Goal: Browse casually

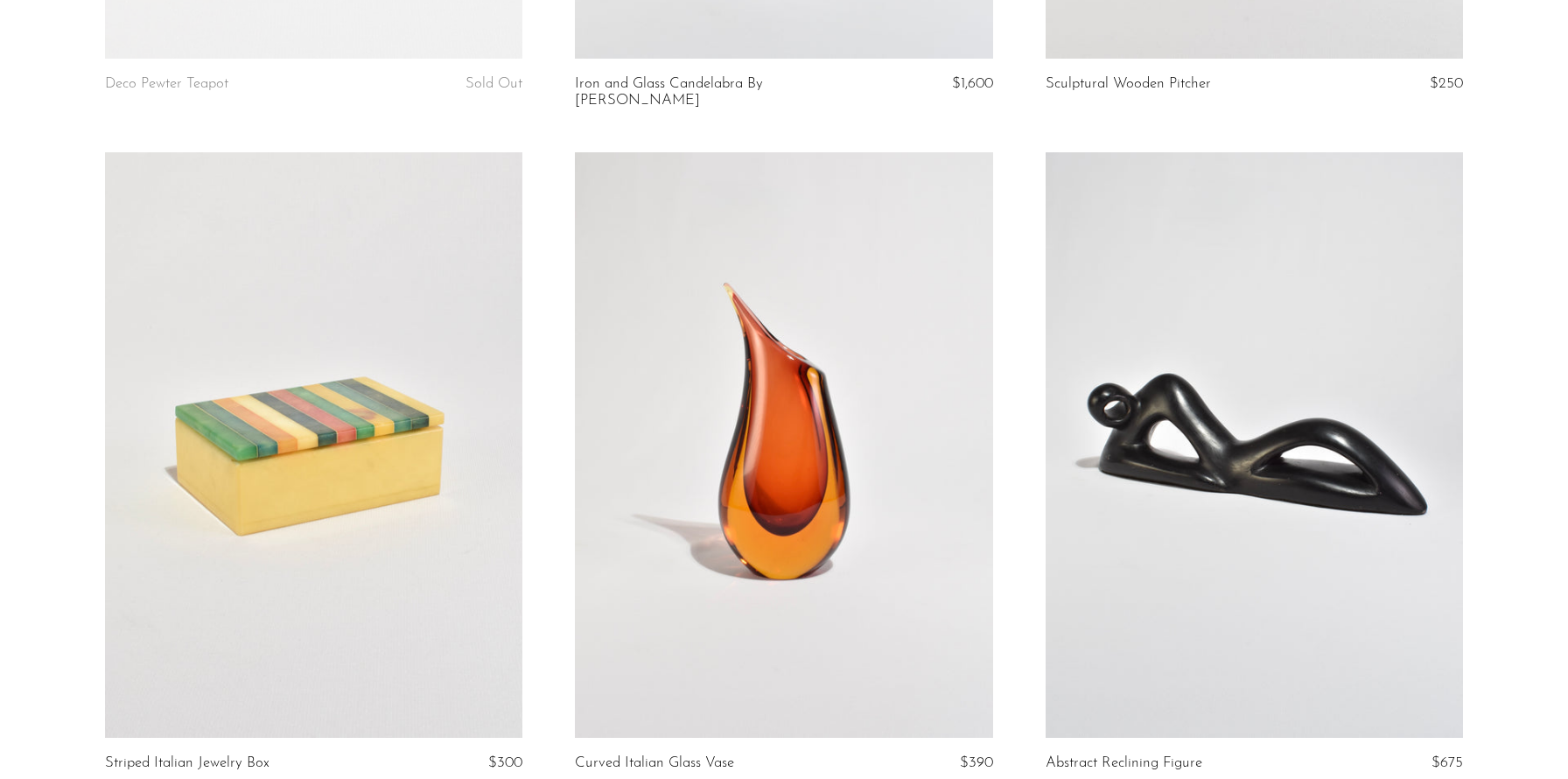
scroll to position [1492, 0]
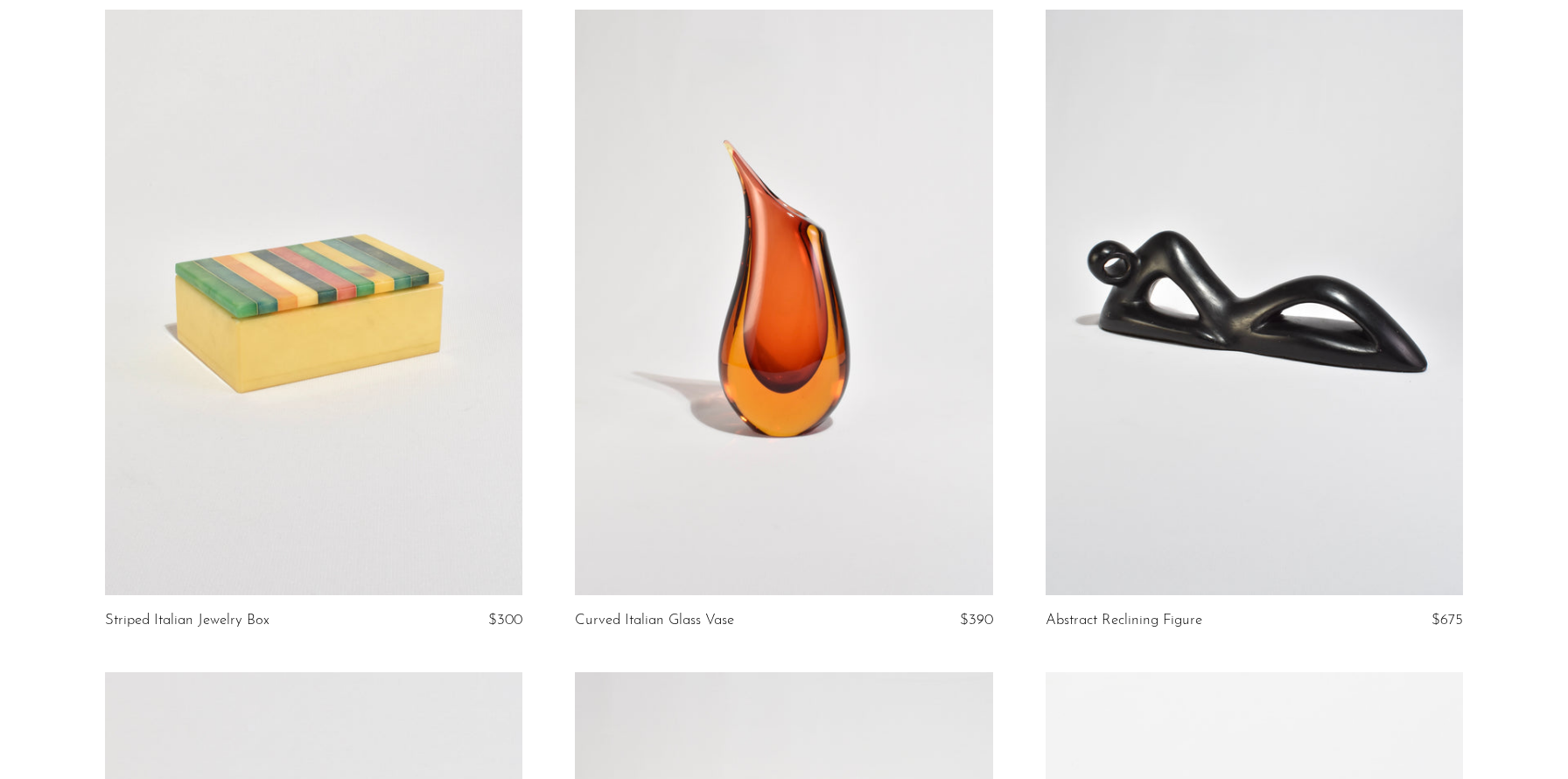
click at [700, 249] on link at bounding box center [784, 302] width 418 height 585
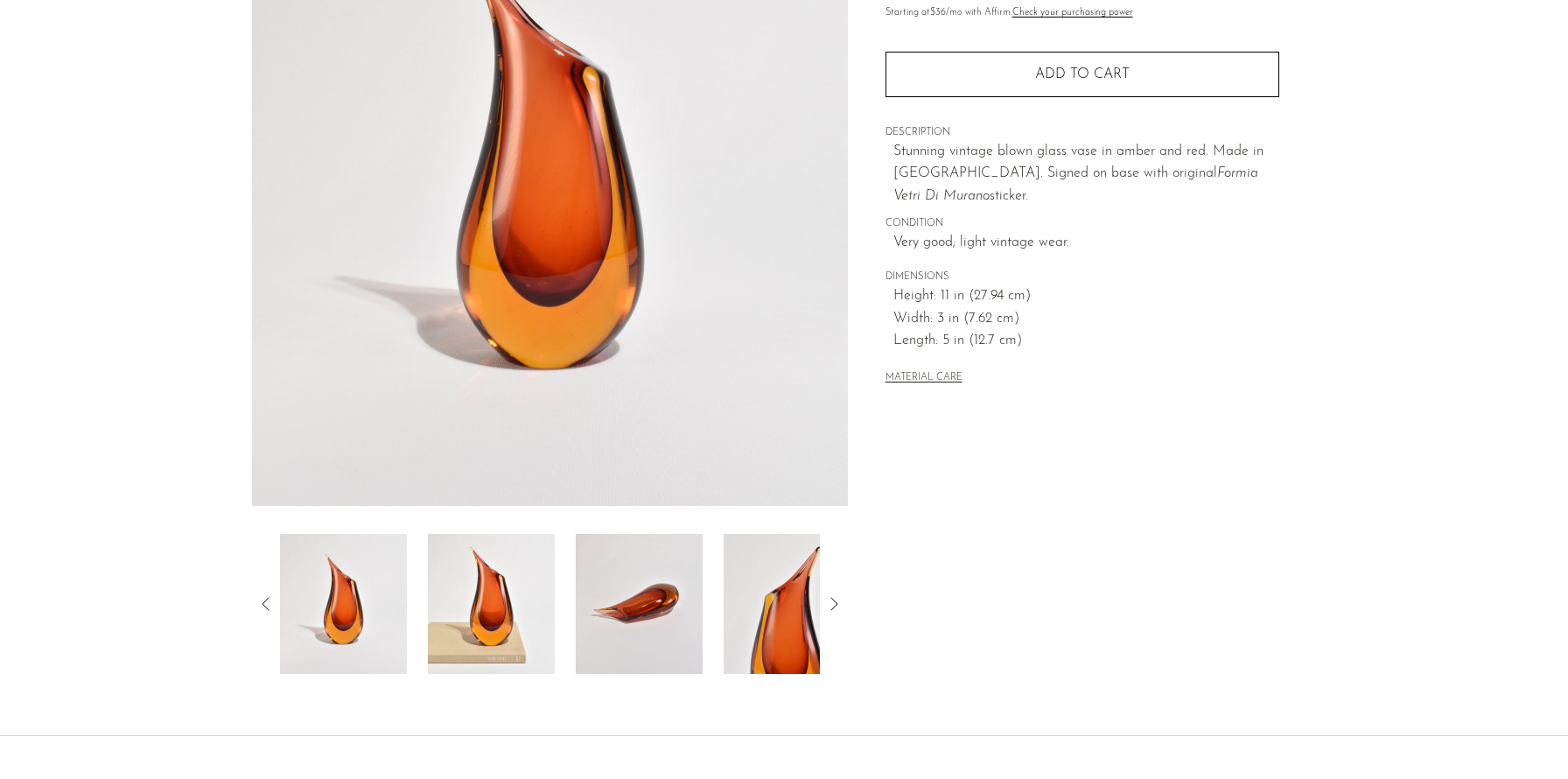
scroll to position [291, 0]
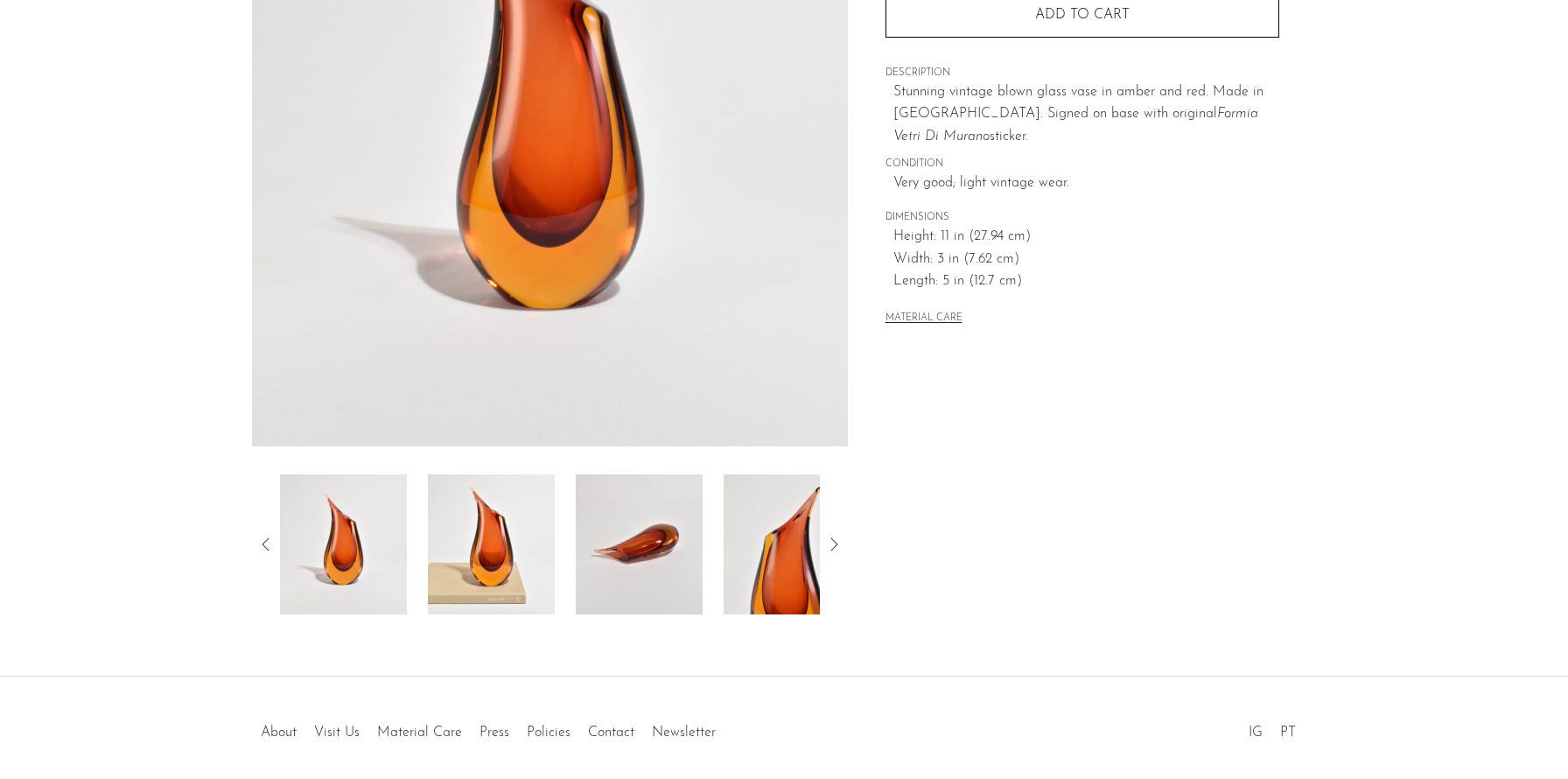
click at [514, 514] on img at bounding box center [491, 545] width 127 height 140
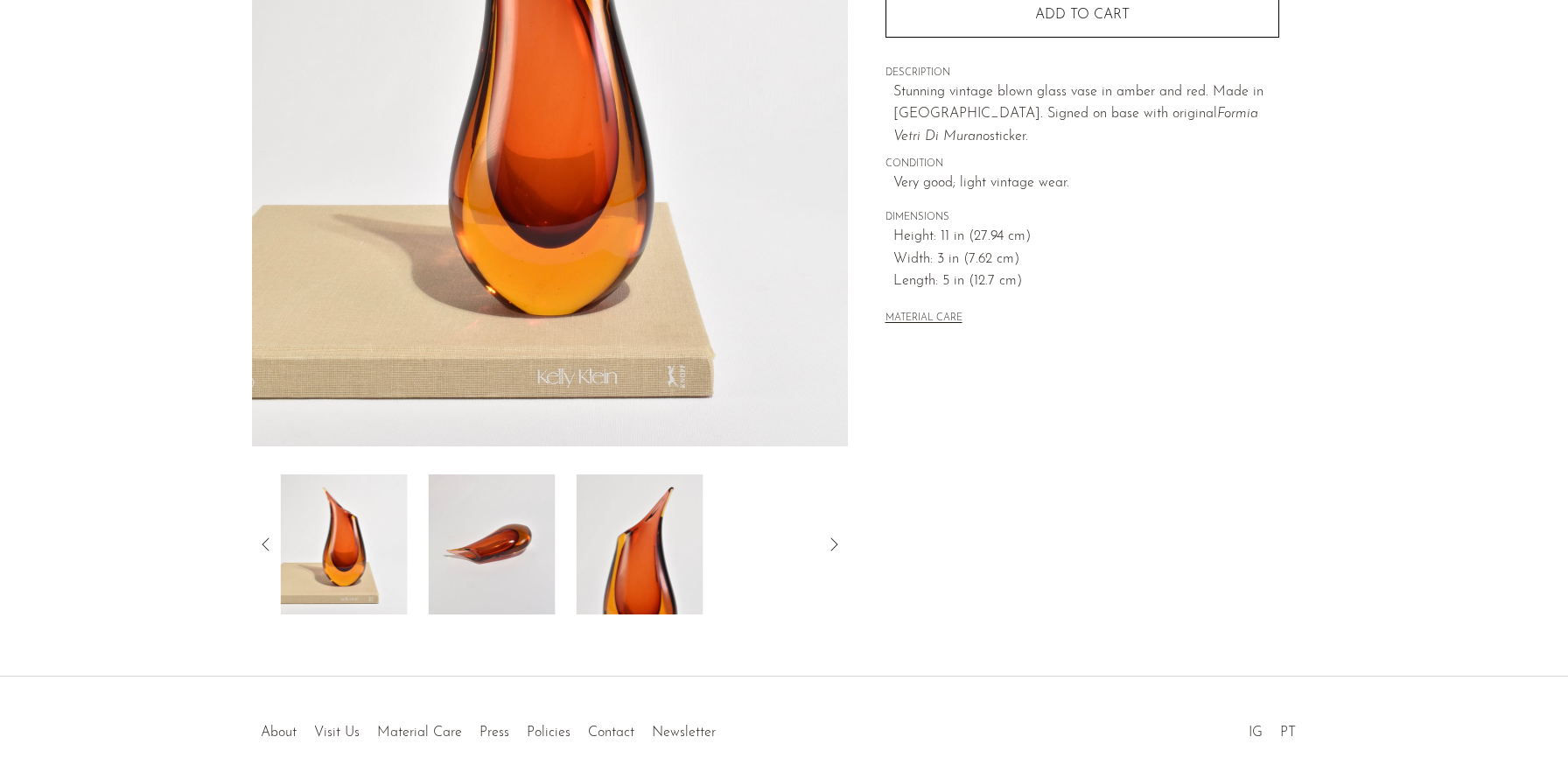
click at [524, 544] on img at bounding box center [492, 545] width 127 height 140
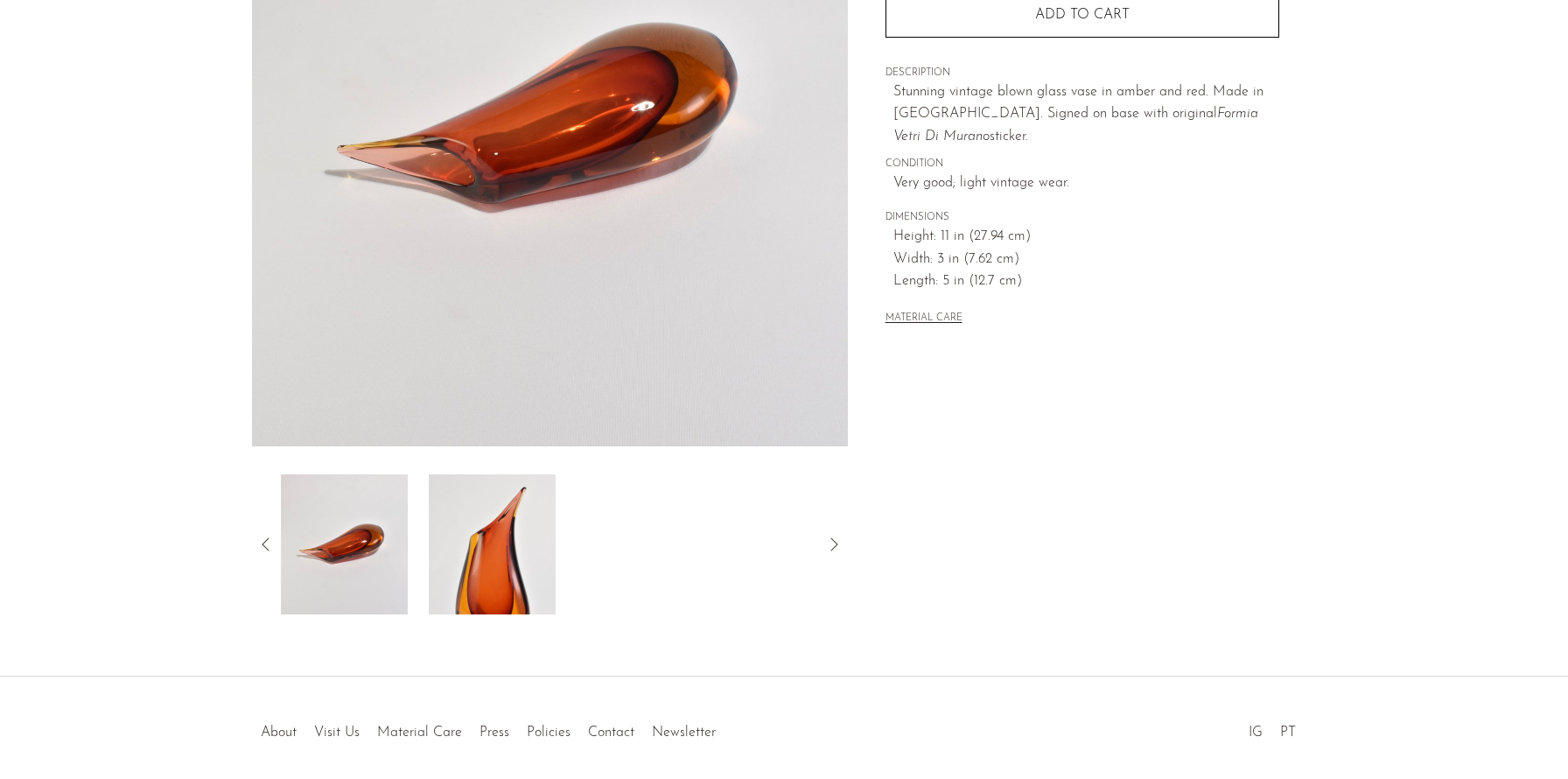
click at [521, 545] on img at bounding box center [492, 545] width 127 height 140
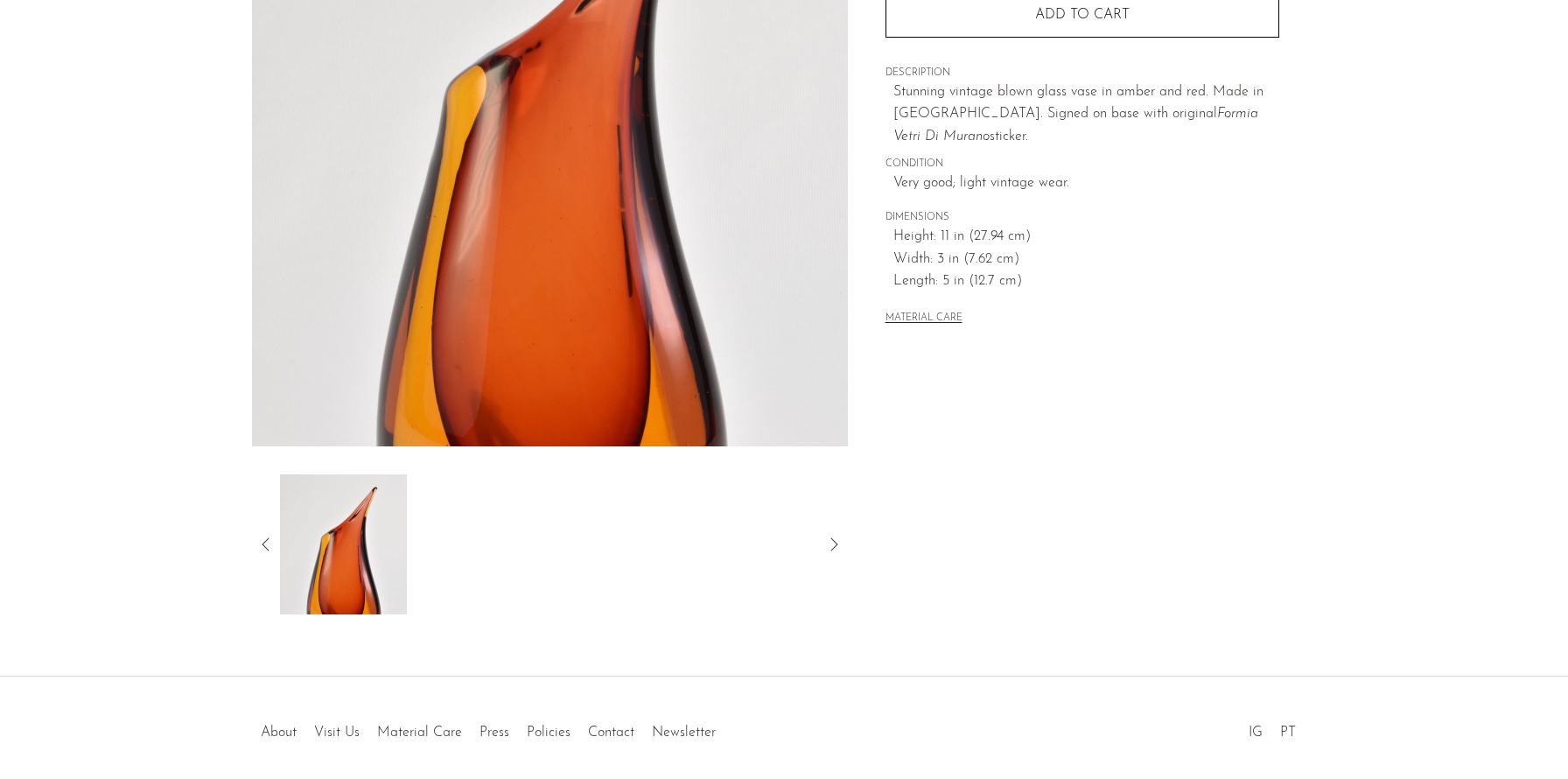
click at [275, 545] on icon at bounding box center [266, 545] width 21 height 21
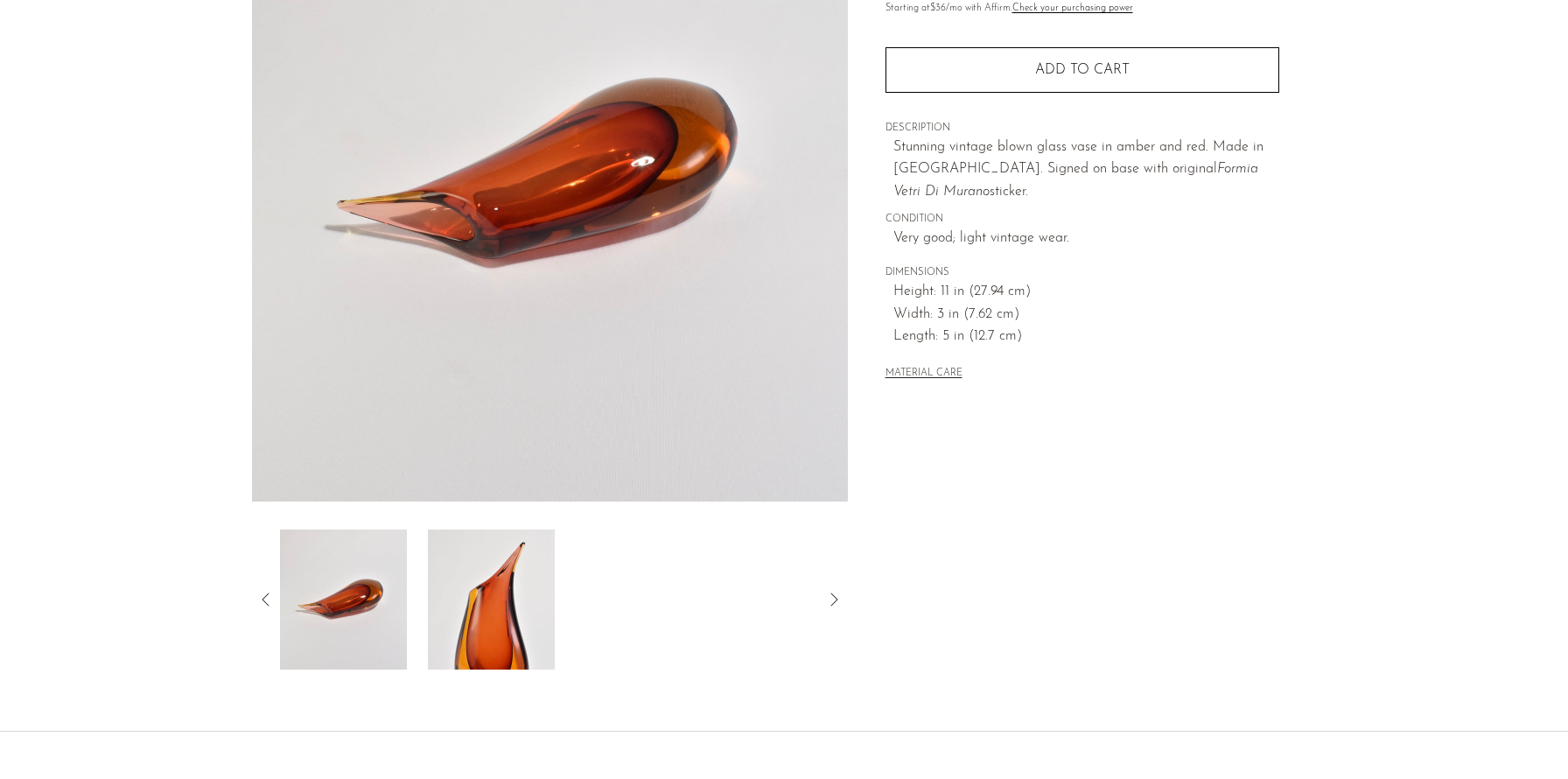
scroll to position [147, 0]
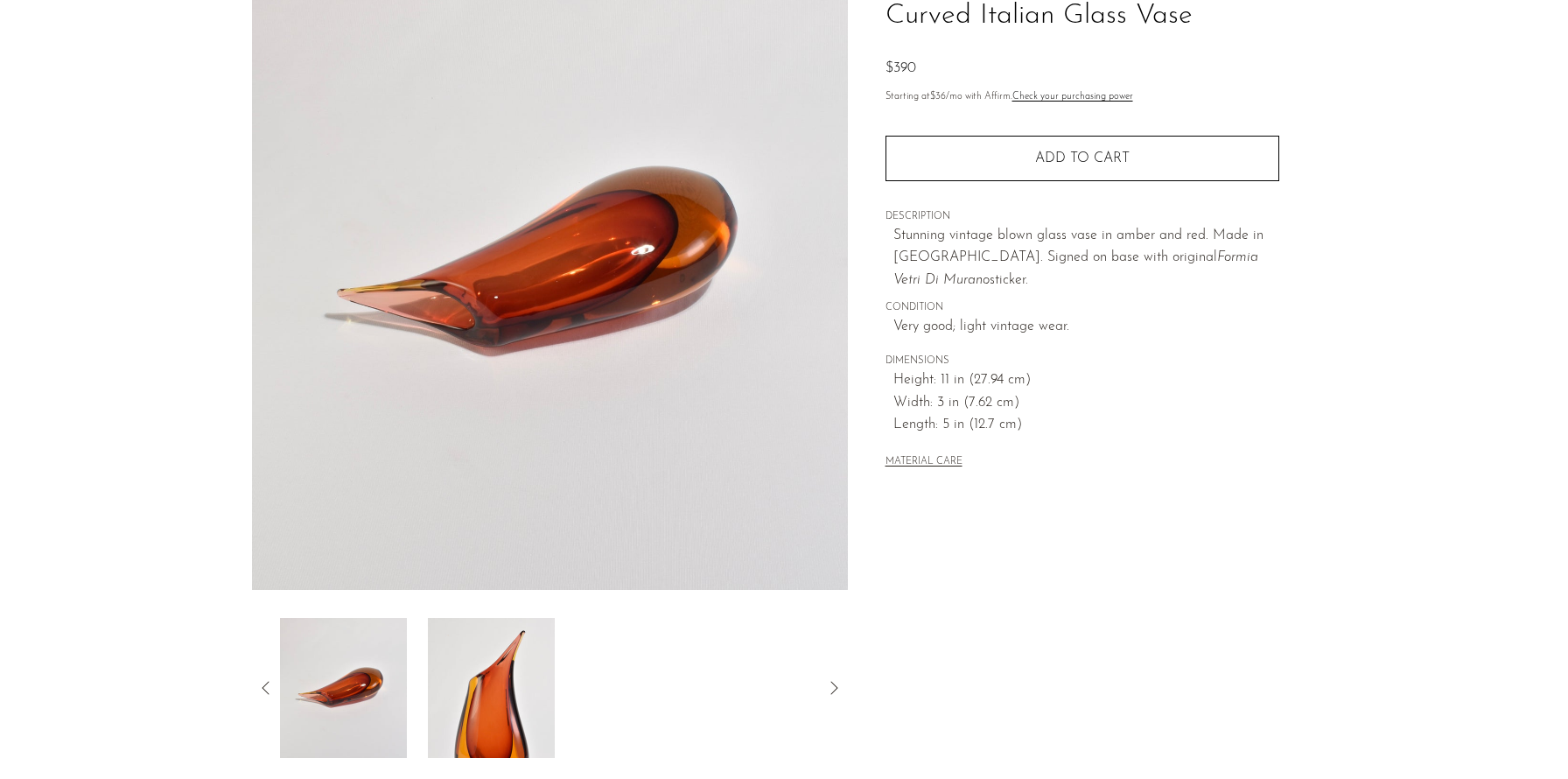
click at [449, 696] on img at bounding box center [491, 688] width 127 height 140
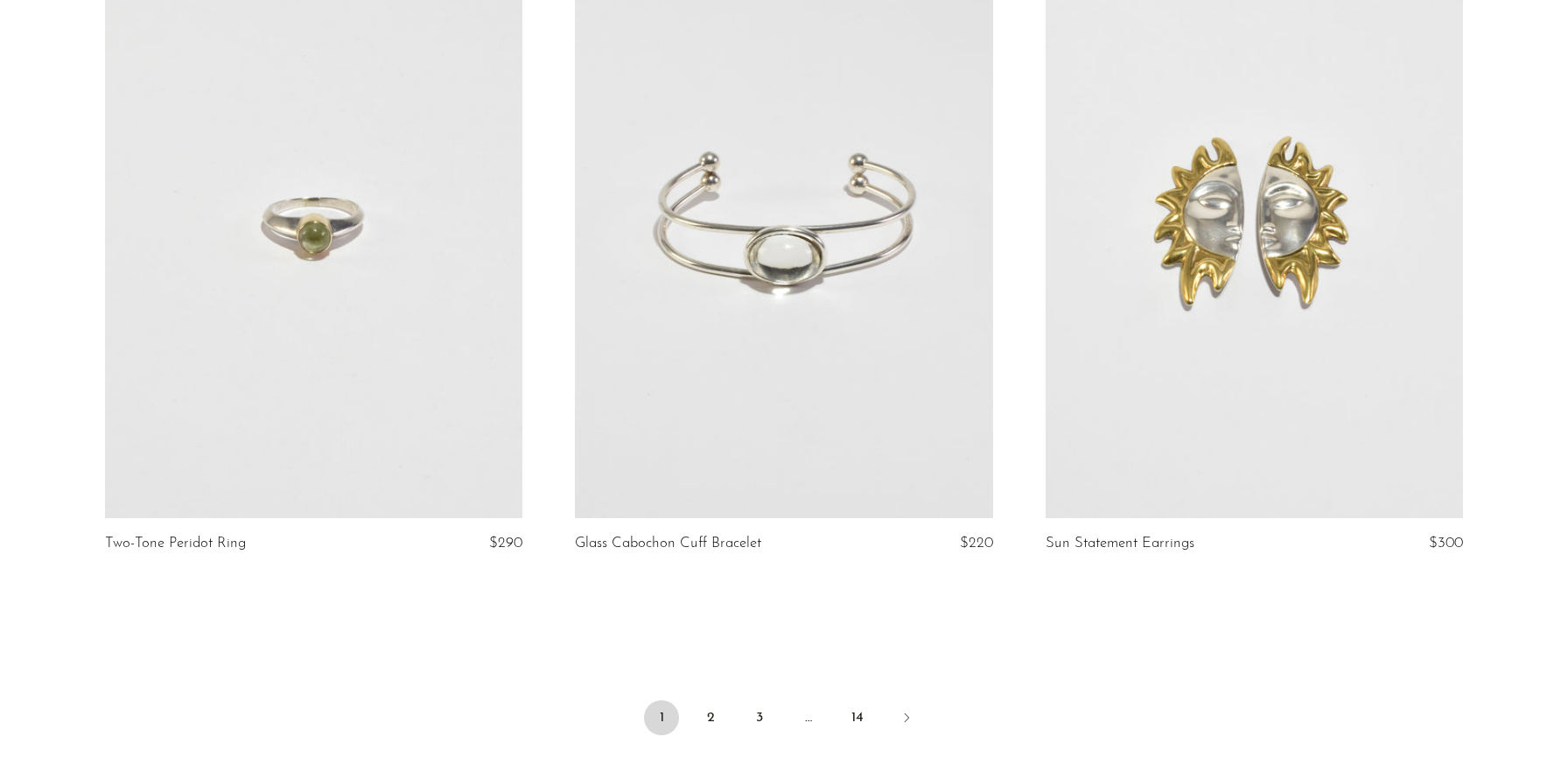
scroll to position [7539, 0]
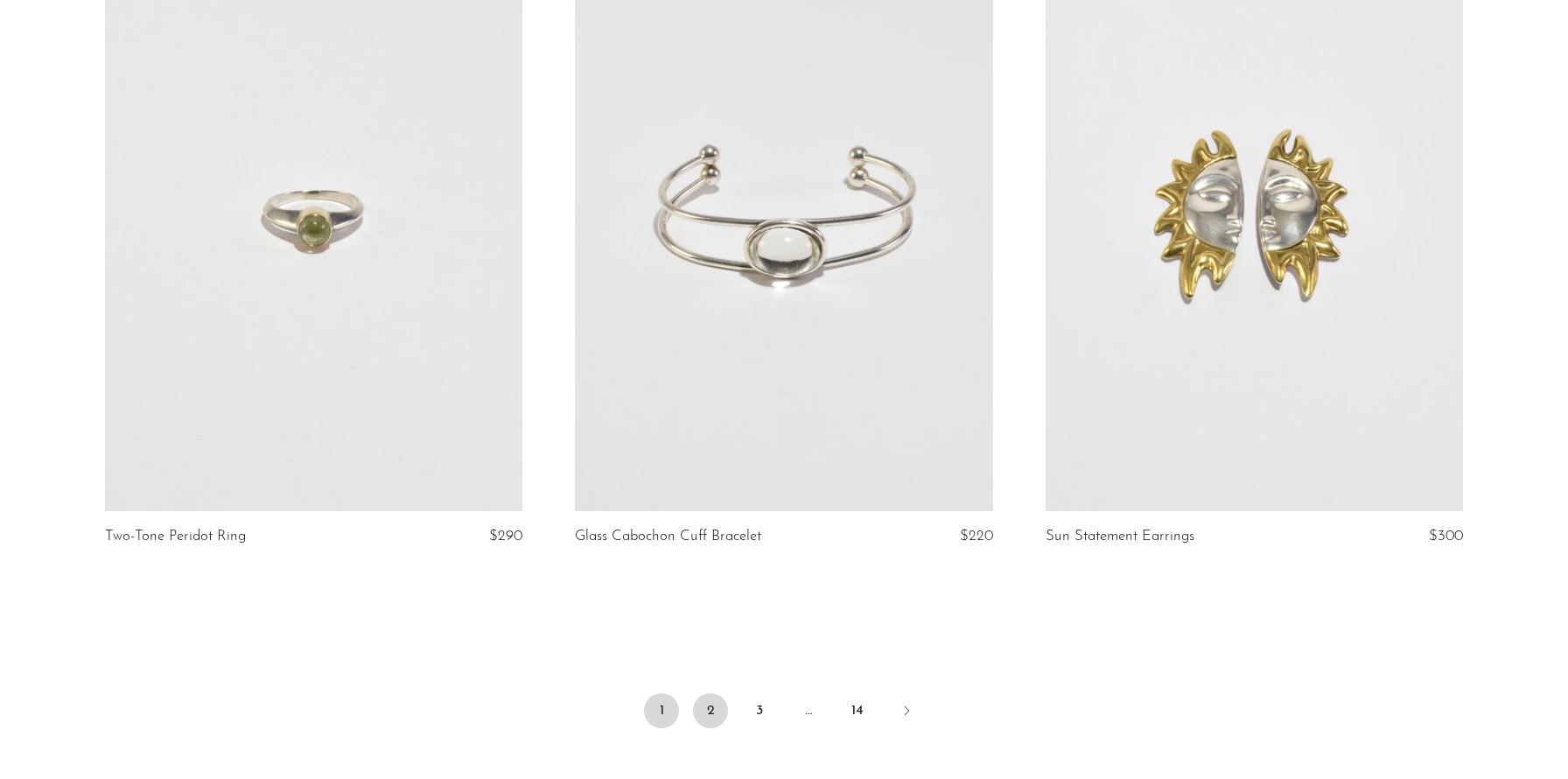
click at [709, 693] on link "2" at bounding box center [710, 710] width 35 height 35
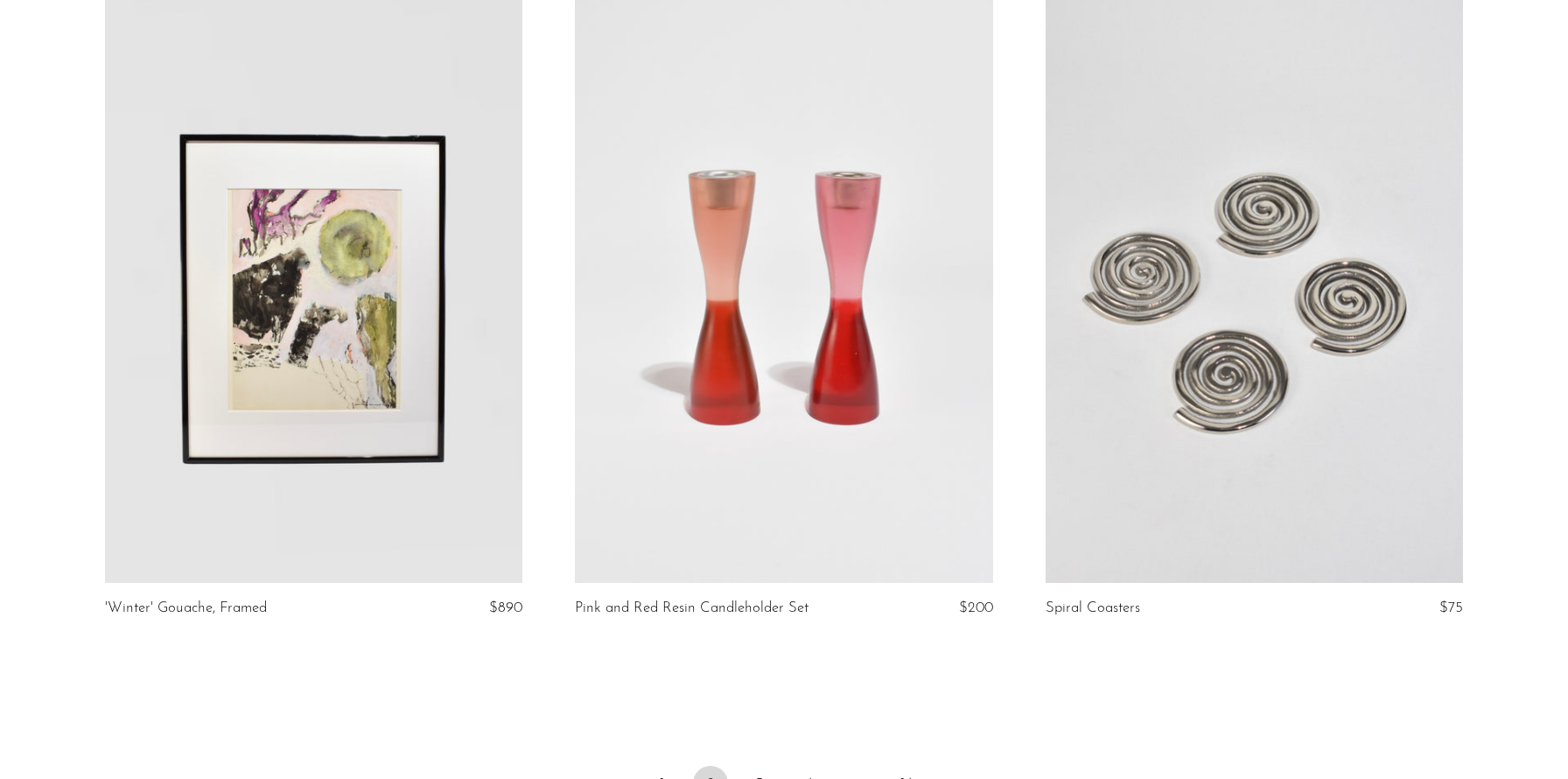
scroll to position [7543, 0]
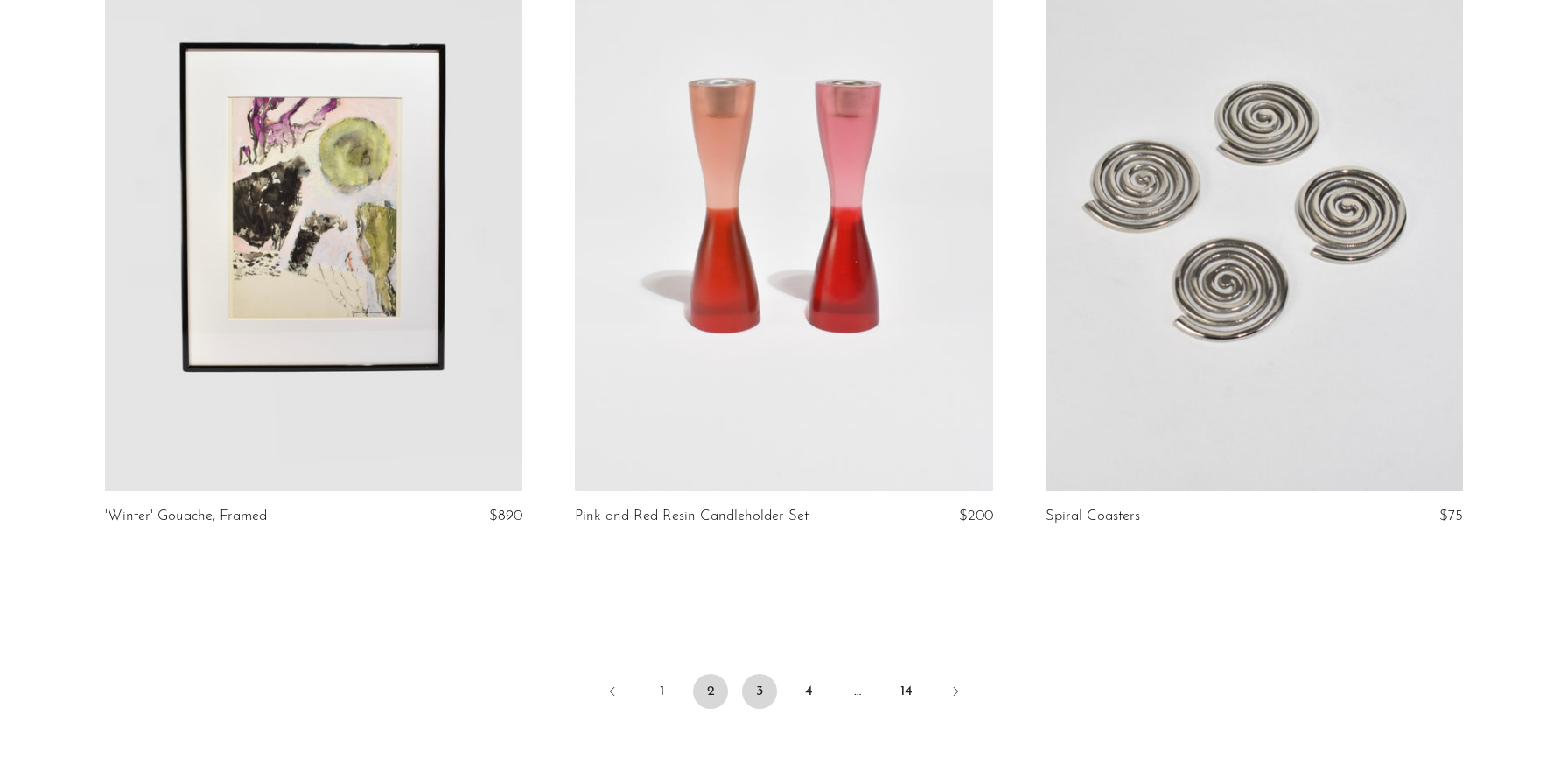
click at [768, 701] on link "3" at bounding box center [759, 692] width 35 height 35
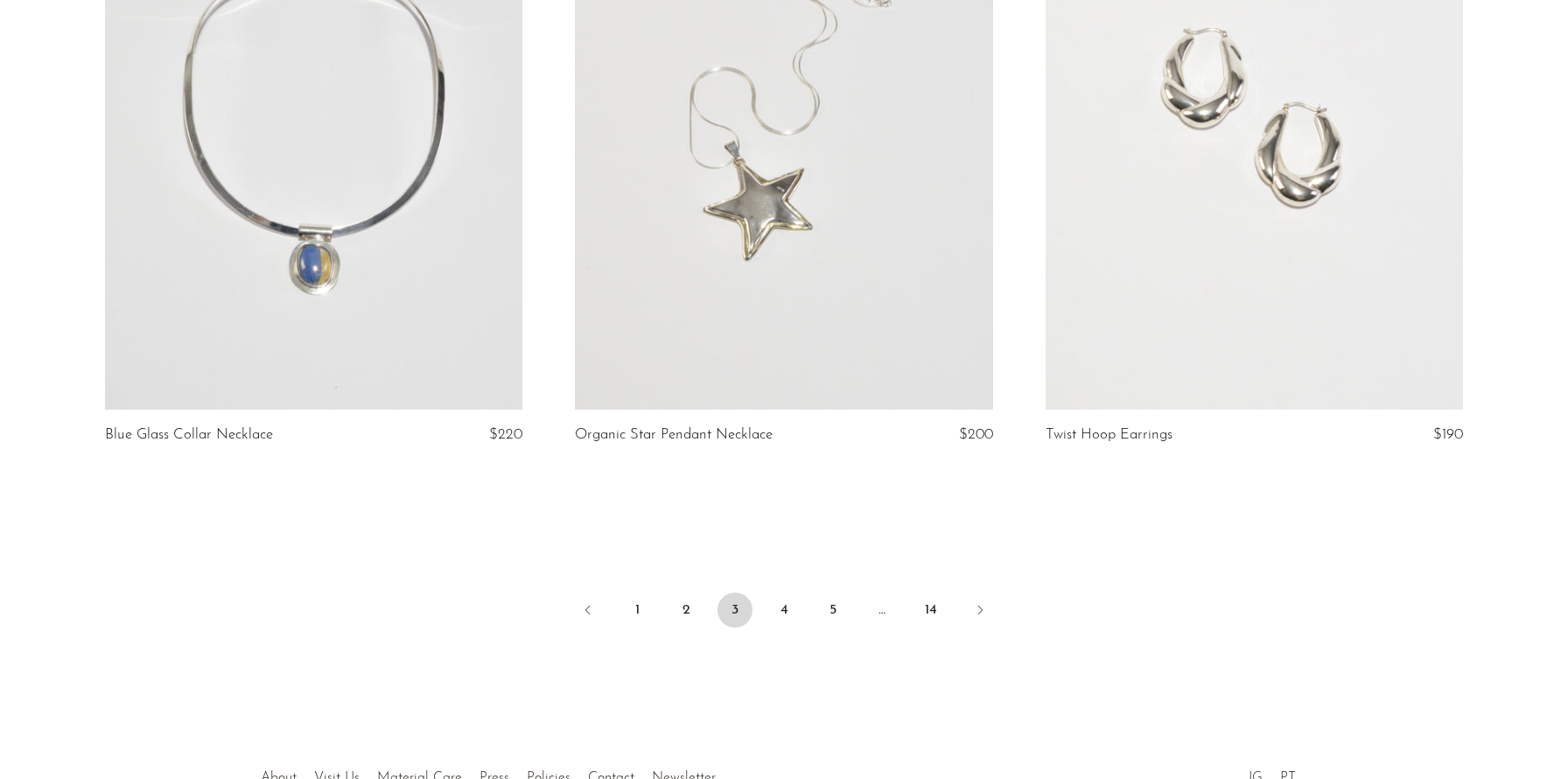
scroll to position [7741, 0]
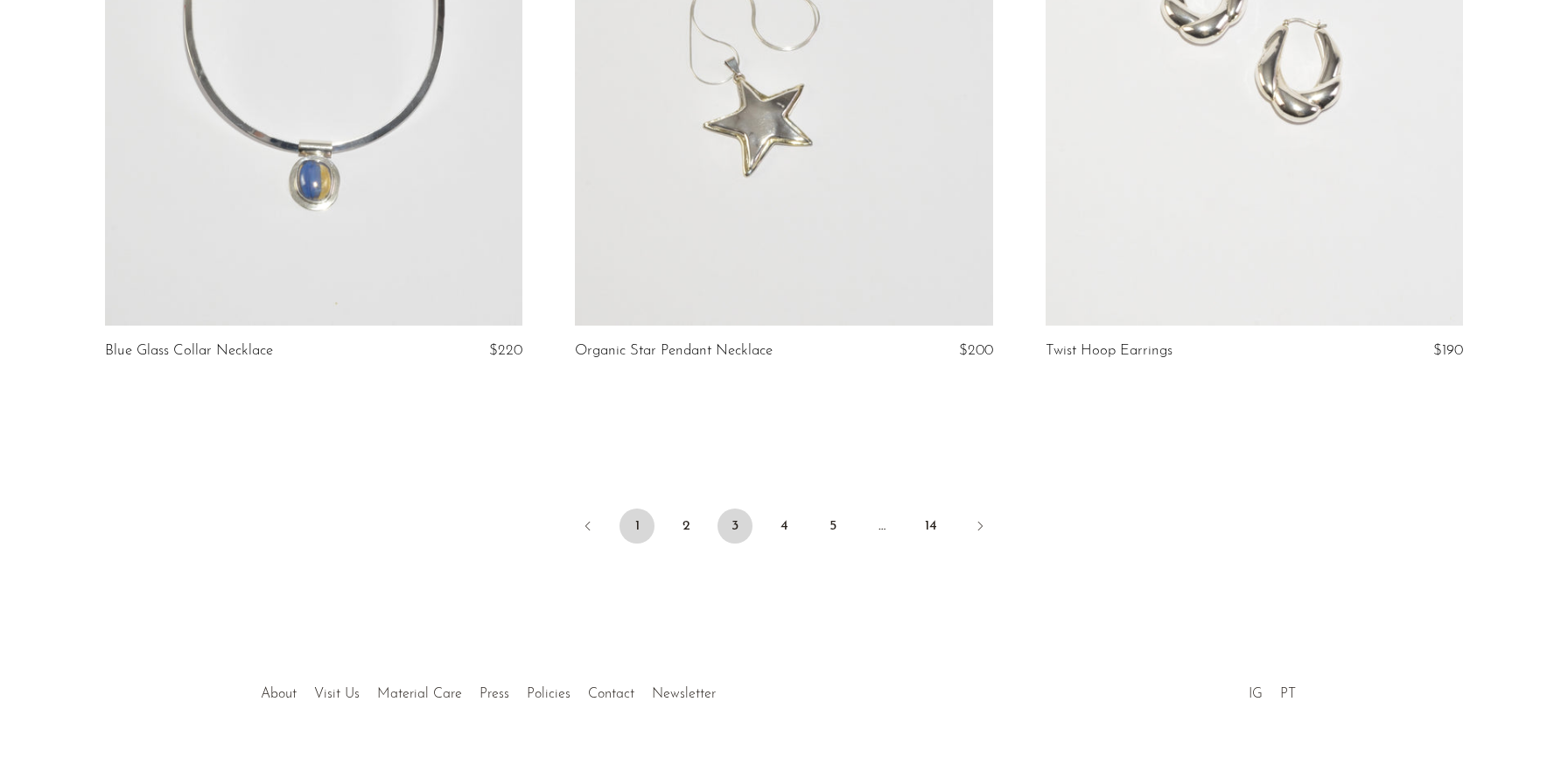
click at [641, 509] on link "1" at bounding box center [637, 526] width 35 height 35
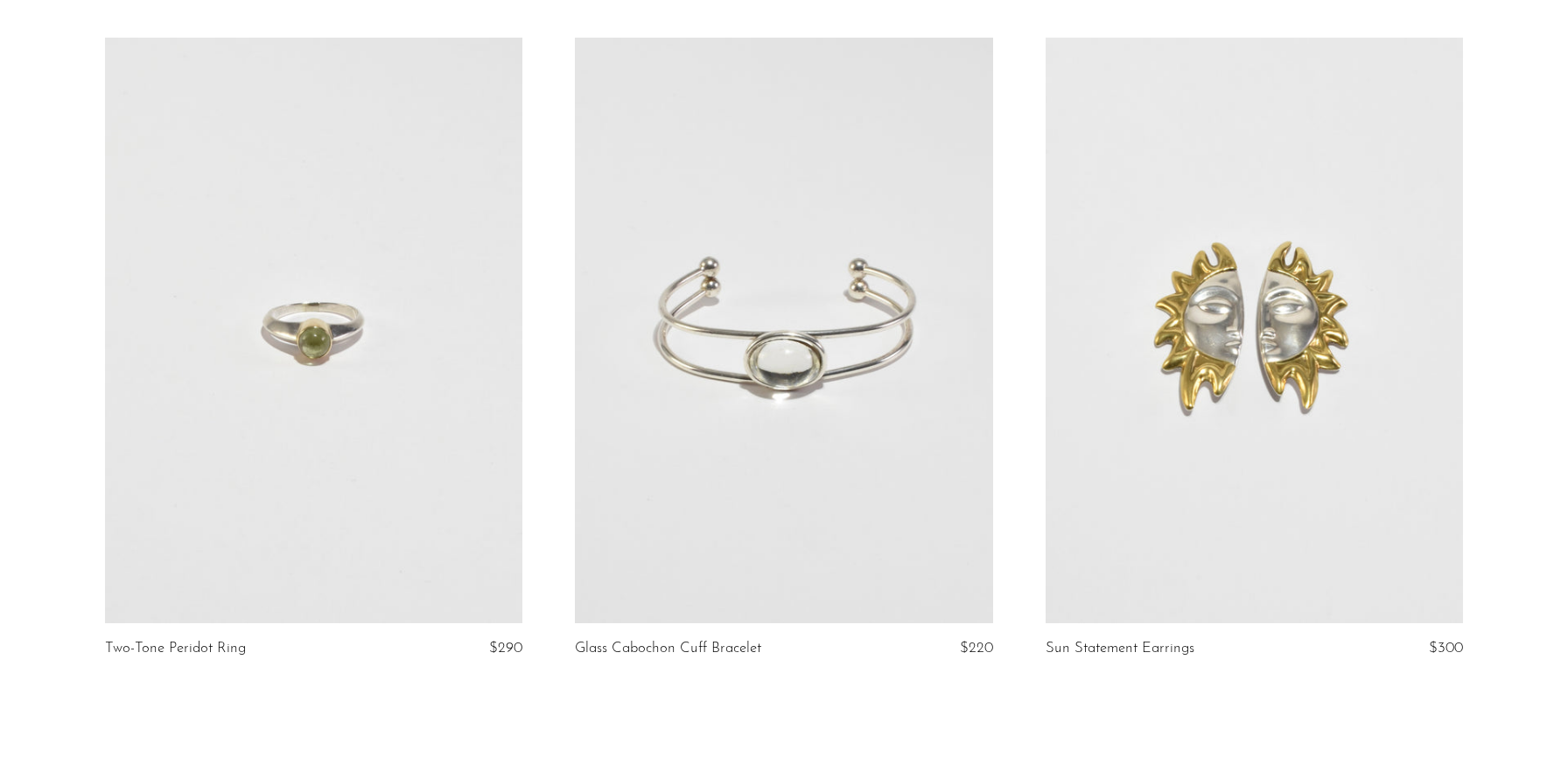
scroll to position [7741, 0]
